Goal: Use online tool/utility

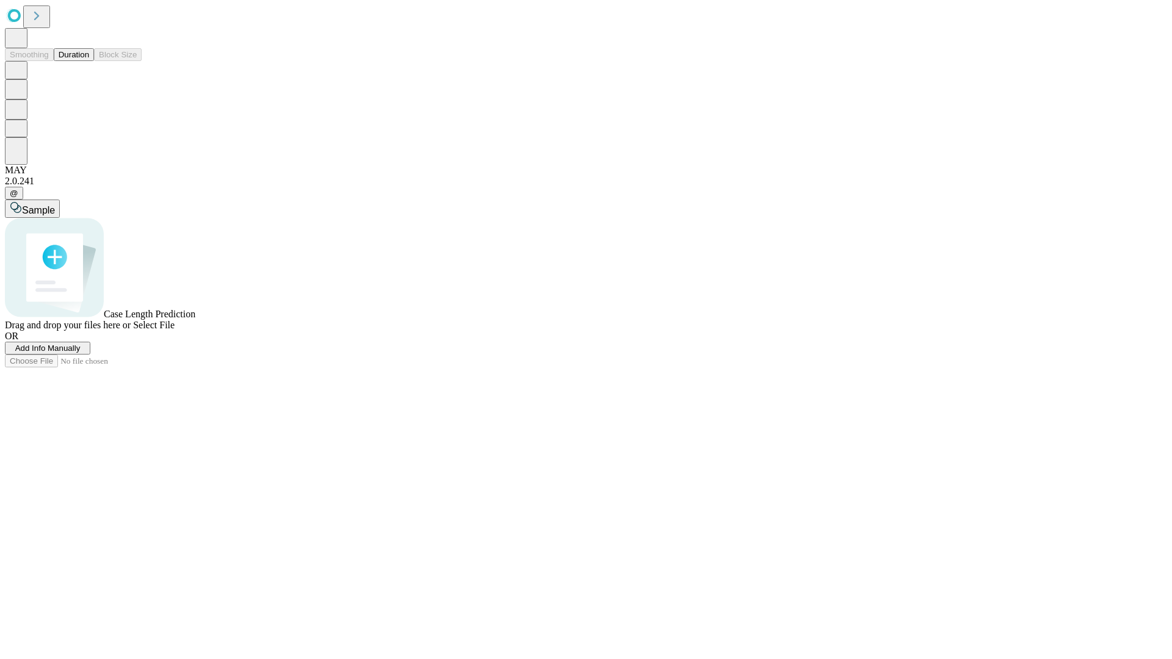
click at [89, 61] on button "Duration" at bounding box center [74, 54] width 40 height 13
click at [55, 205] on span "Sample" at bounding box center [38, 210] width 33 height 10
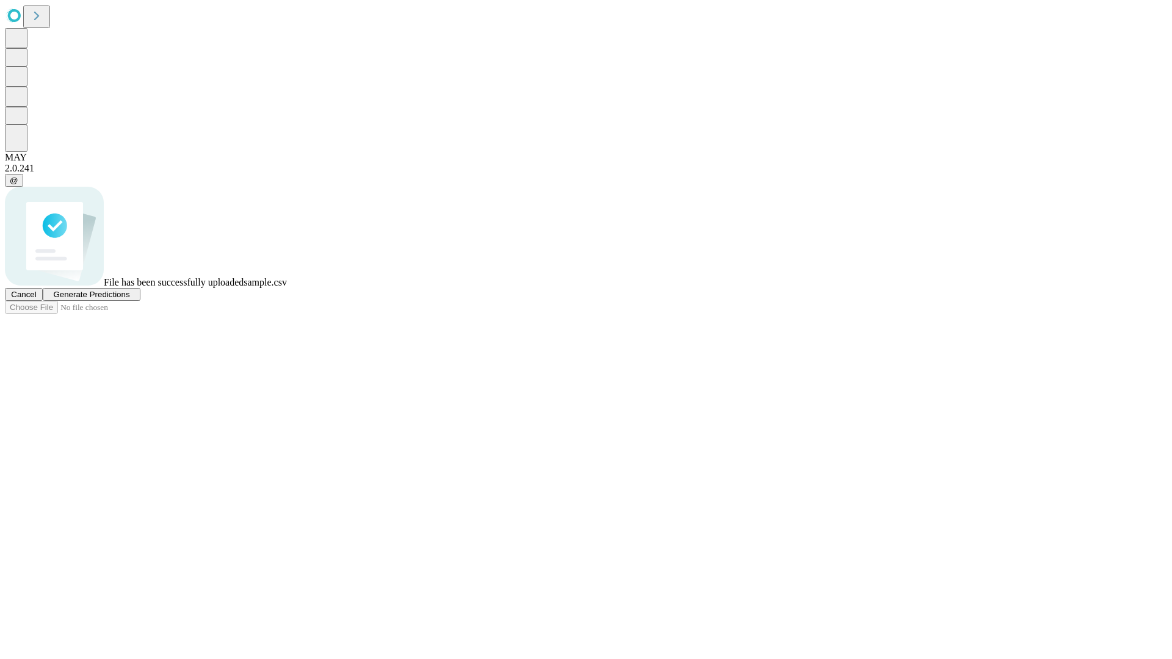
click at [129, 299] on span "Generate Predictions" at bounding box center [91, 294] width 76 height 9
